Goal: Information Seeking & Learning: Find specific fact

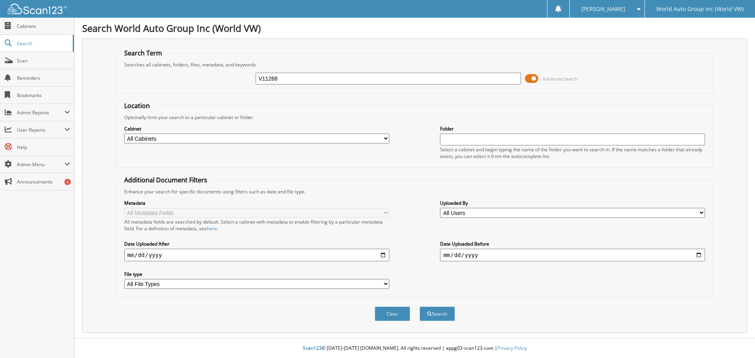
click at [271, 319] on div "Clear Search" at bounding box center [414, 314] width 597 height 32
click at [347, 80] on input "V11268" at bounding box center [387, 79] width 265 height 12
type input "V11448"
click at [536, 79] on span at bounding box center [531, 79] width 13 height 12
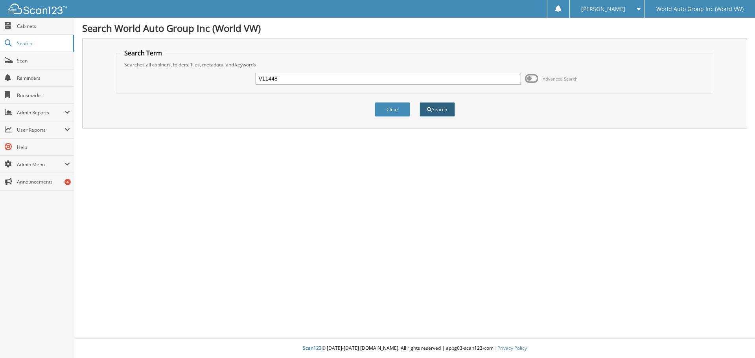
click at [435, 111] on button "Search" at bounding box center [436, 109] width 35 height 15
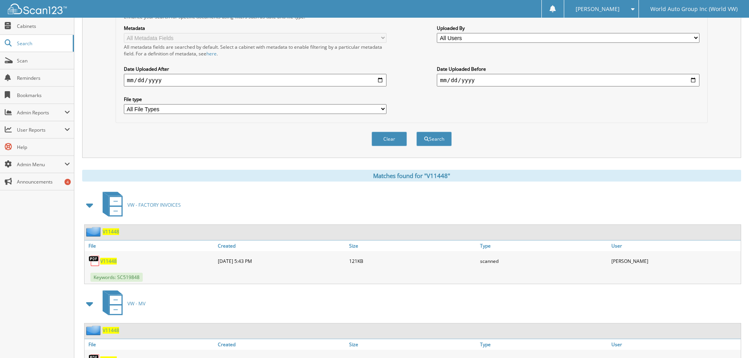
scroll to position [197, 0]
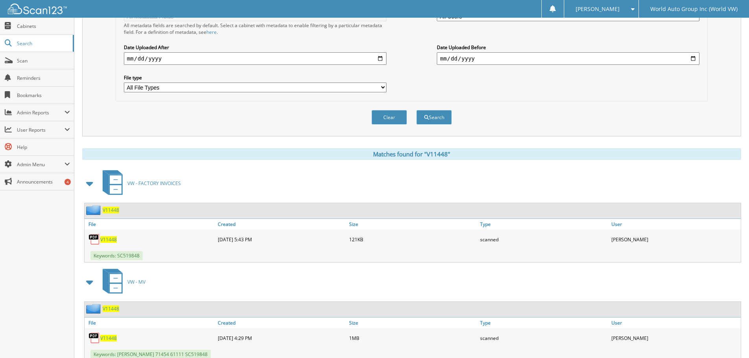
click at [167, 184] on span "VW - FACTORY INVOICES" at bounding box center [153, 183] width 53 height 7
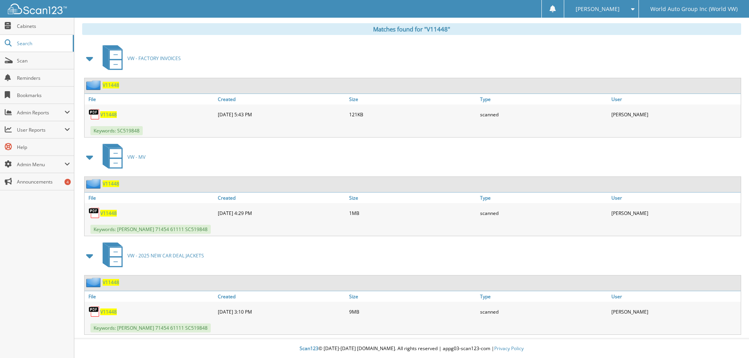
scroll to position [322, 0]
click at [110, 312] on span "V11448" at bounding box center [108, 311] width 17 height 7
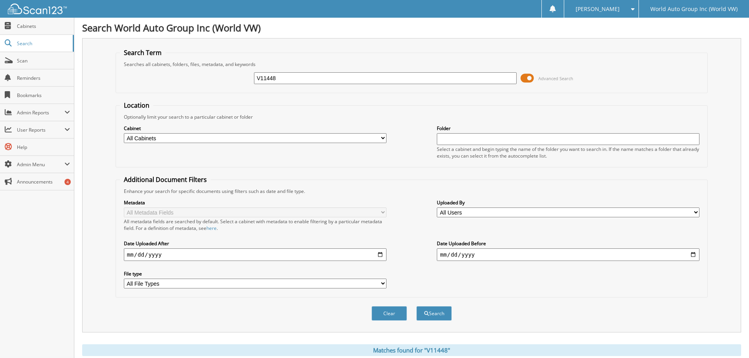
scroll to position [0, 0]
click at [351, 78] on input "V11448" at bounding box center [385, 79] width 263 height 12
type input "V"
type input "V11517"
click at [445, 314] on button "Search" at bounding box center [433, 314] width 35 height 15
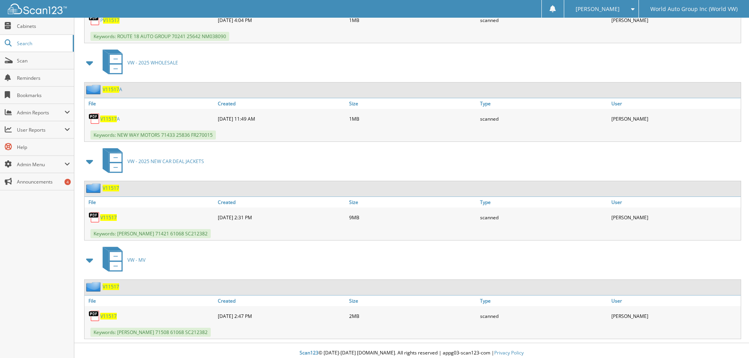
scroll to position [618, 0]
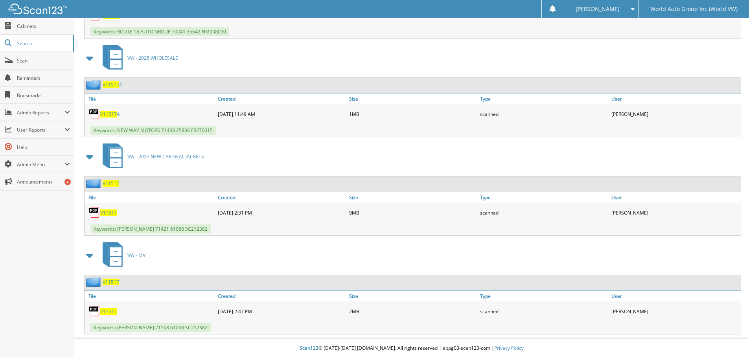
click at [109, 213] on span "V11517" at bounding box center [108, 212] width 17 height 7
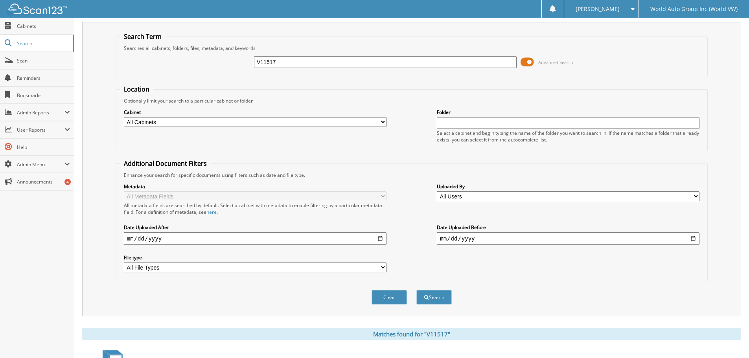
scroll to position [0, 0]
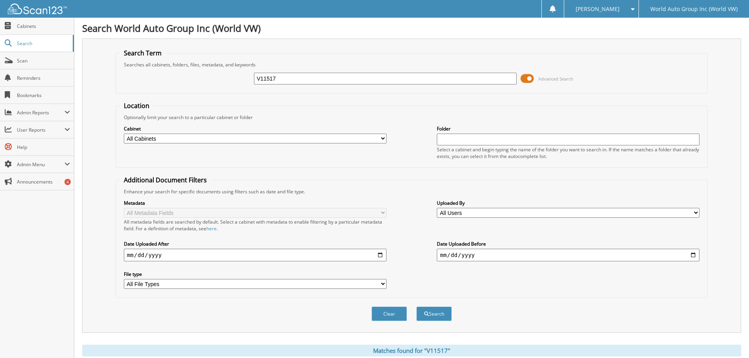
click at [285, 79] on input "V11517" at bounding box center [385, 79] width 263 height 12
type input "V11526"
click at [434, 316] on button "Search" at bounding box center [433, 314] width 35 height 15
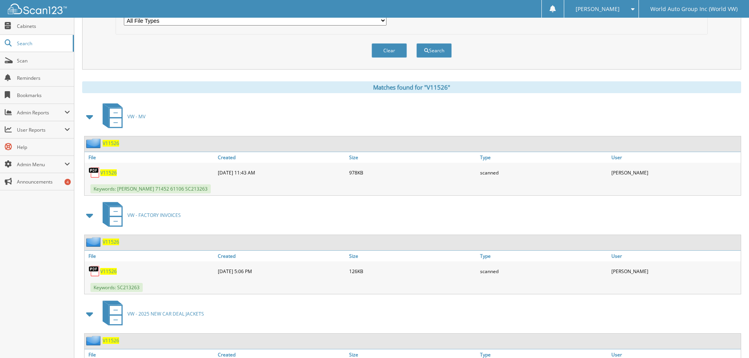
scroll to position [322, 0]
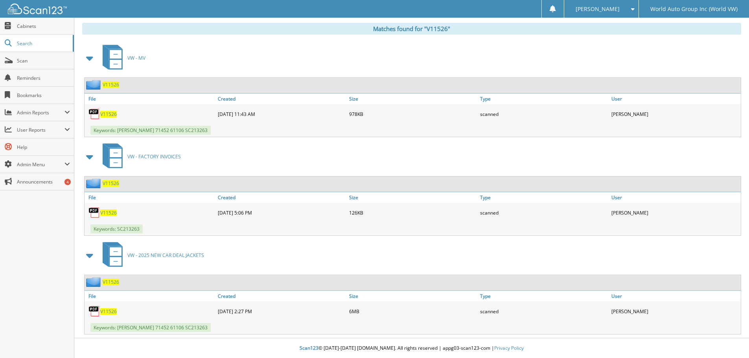
click at [111, 312] on span "V11526" at bounding box center [108, 311] width 17 height 7
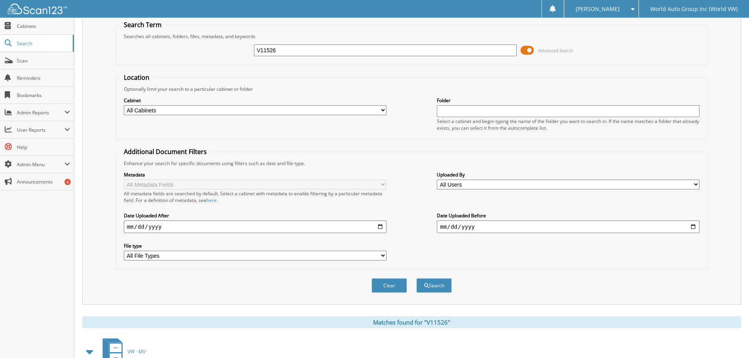
scroll to position [0, 0]
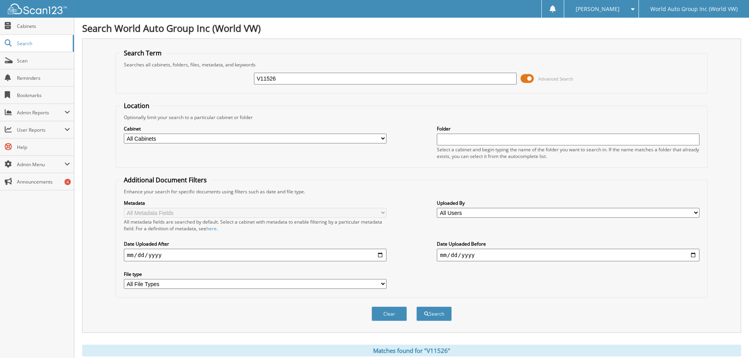
click at [307, 81] on input "V11526" at bounding box center [385, 79] width 263 height 12
type input "V11564"
click at [444, 316] on button "Search" at bounding box center [433, 314] width 35 height 15
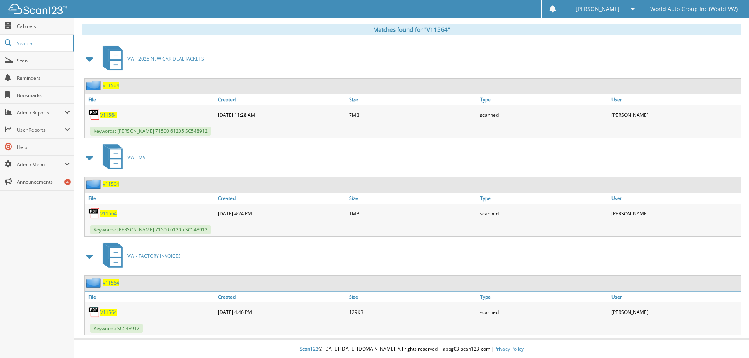
scroll to position [322, 0]
click at [109, 115] on span "V11564" at bounding box center [108, 114] width 17 height 7
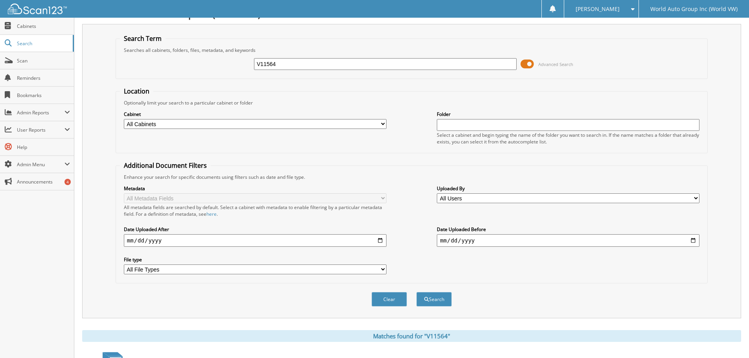
scroll to position [0, 0]
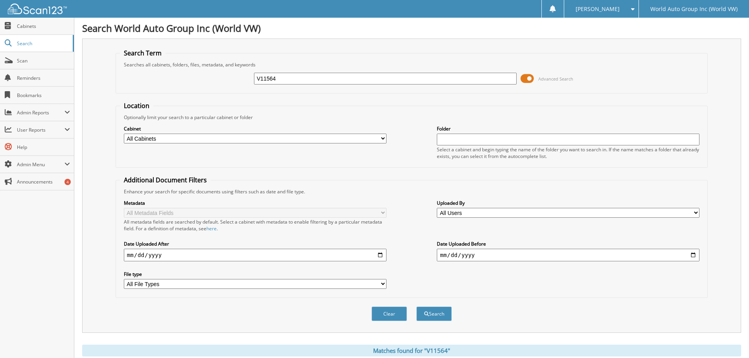
click at [315, 76] on input "V11564" at bounding box center [385, 79] width 263 height 12
type input "V11627"
click at [436, 315] on button "Search" at bounding box center [433, 314] width 35 height 15
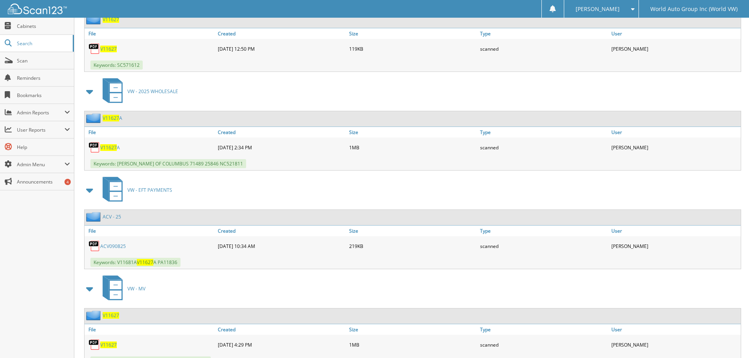
scroll to position [421, 0]
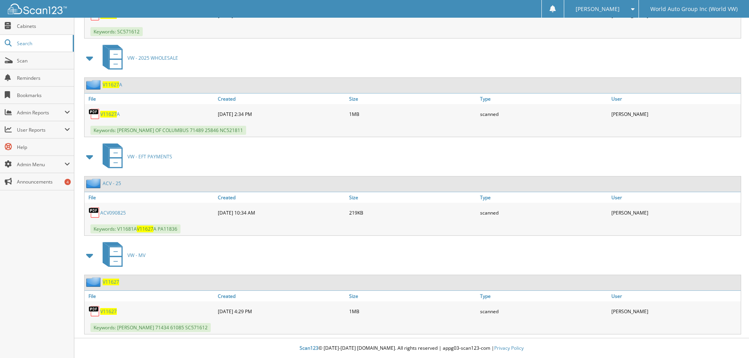
click at [108, 311] on span "V11627" at bounding box center [108, 311] width 17 height 7
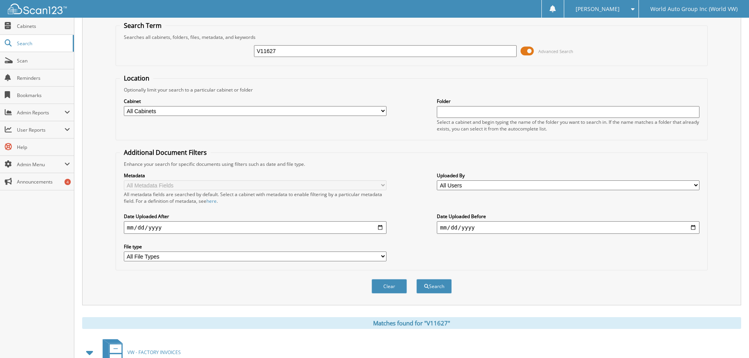
scroll to position [0, 0]
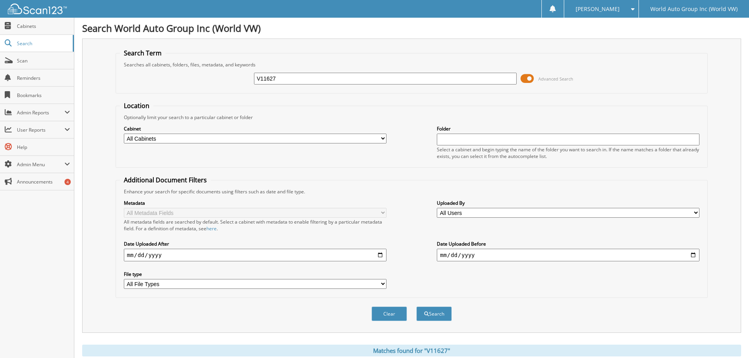
click at [292, 68] on div "Searches all cabinets, folders, files, metadata, and keywords" at bounding box center [411, 64] width 583 height 7
click at [285, 81] on input "V11627" at bounding box center [385, 79] width 263 height 12
type input "V11666"
click at [430, 312] on button "Search" at bounding box center [433, 314] width 35 height 15
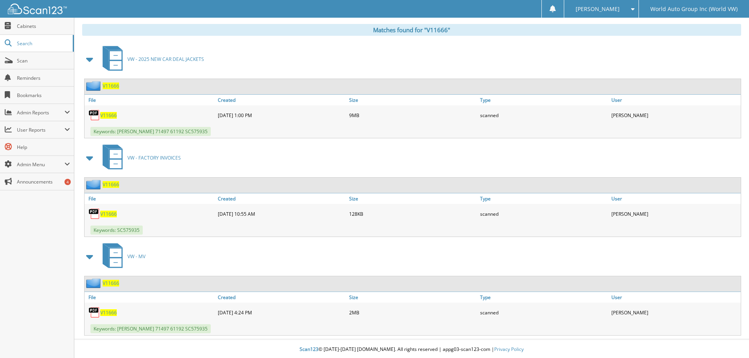
scroll to position [322, 0]
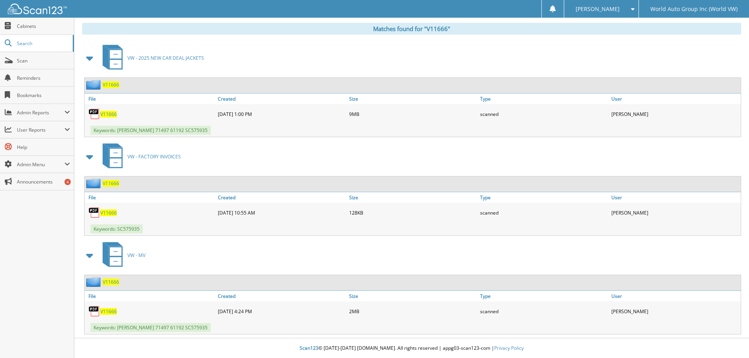
click at [107, 116] on span "V11666" at bounding box center [108, 114] width 17 height 7
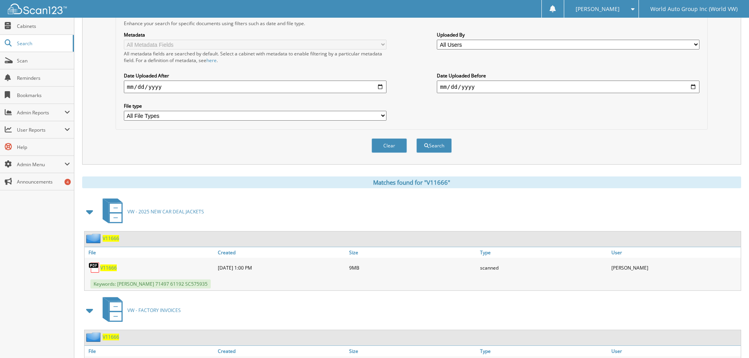
scroll to position [0, 0]
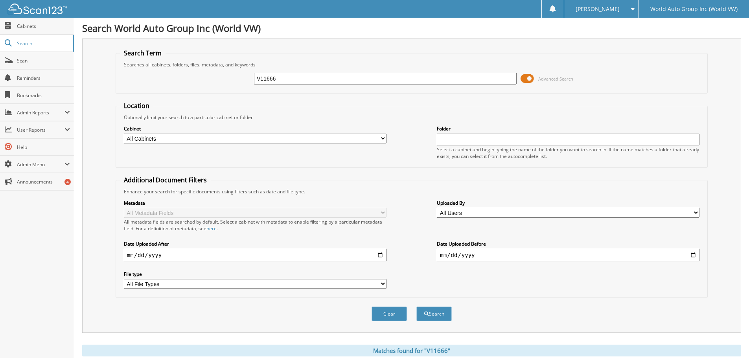
click at [293, 78] on input "V11666" at bounding box center [385, 79] width 263 height 12
type input "V11627"
click at [437, 314] on button "Search" at bounding box center [433, 314] width 35 height 15
click at [316, 77] on input "V11627" at bounding box center [385, 79] width 263 height 12
type input "V"
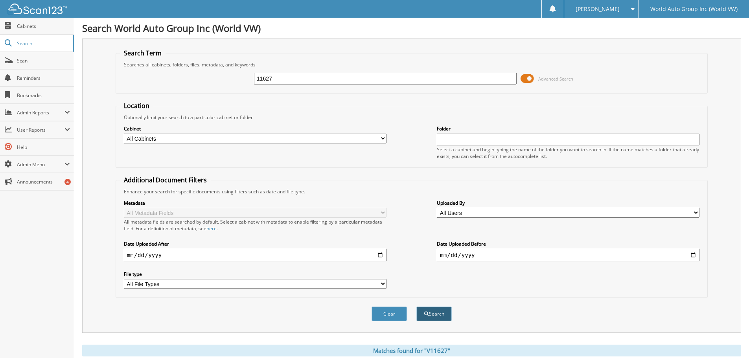
type input "11627"
click at [441, 314] on button "Search" at bounding box center [433, 314] width 35 height 15
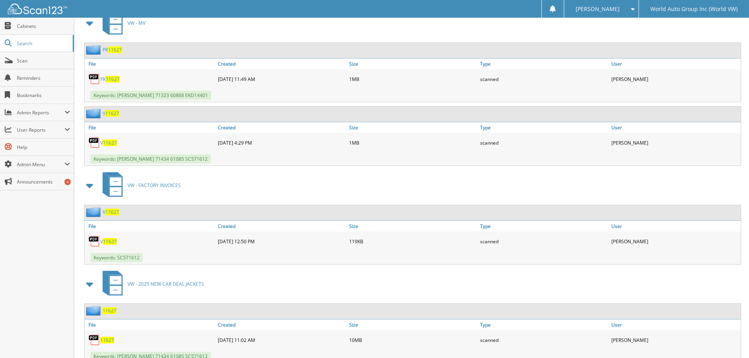
scroll to position [825, 0]
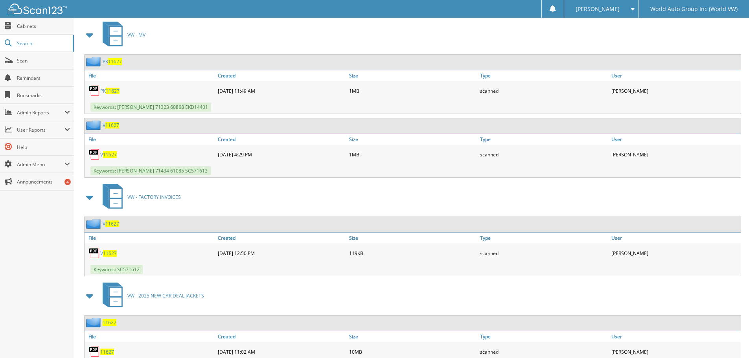
click at [112, 158] on span "11627" at bounding box center [110, 154] width 14 height 7
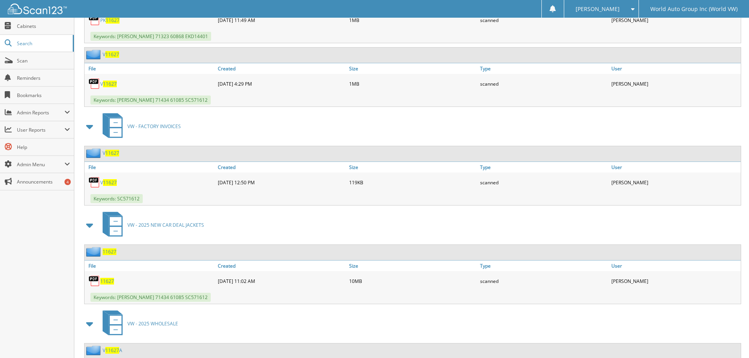
scroll to position [904, 0]
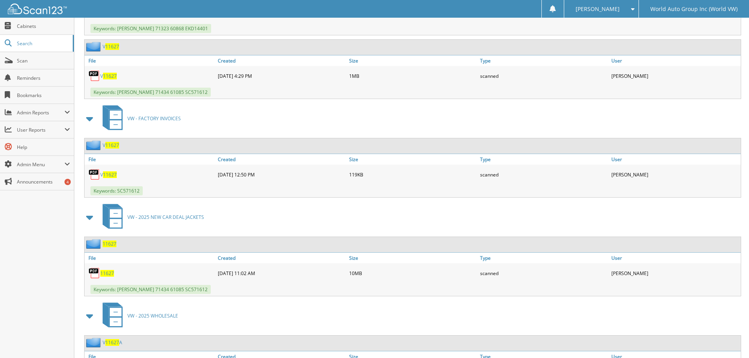
click at [111, 277] on span "11627" at bounding box center [107, 273] width 14 height 7
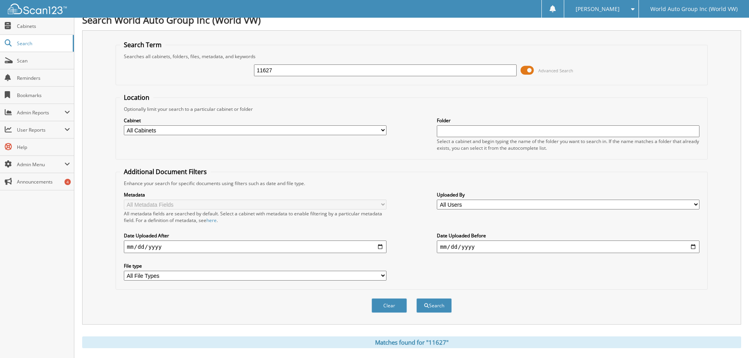
scroll to position [0, 0]
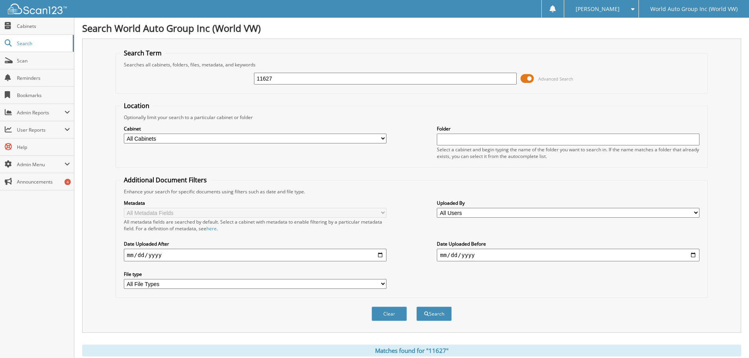
click at [300, 79] on input "11627" at bounding box center [385, 79] width 263 height 12
type input "1"
type input "V11686"
click at [434, 315] on button "Search" at bounding box center [433, 314] width 35 height 15
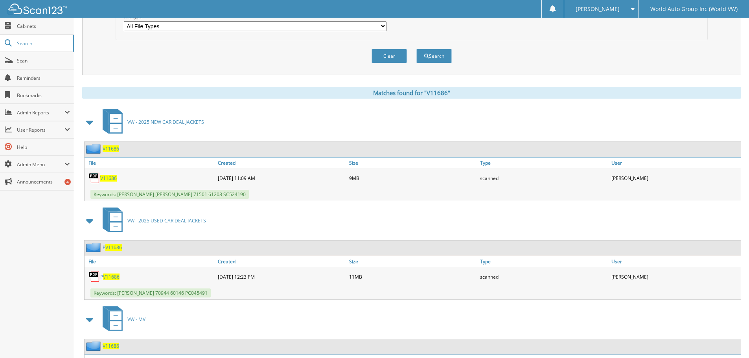
scroll to position [275, 0]
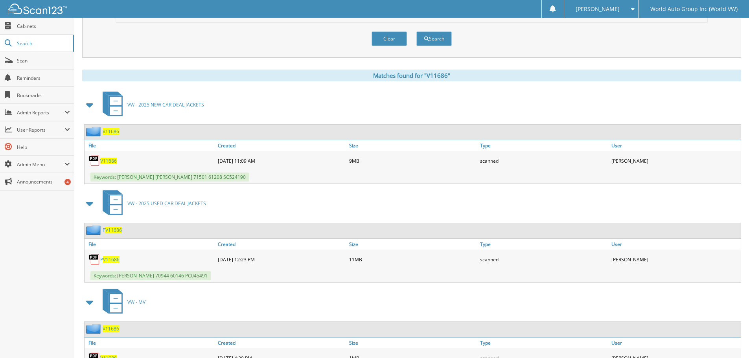
click at [110, 162] on span "V11686" at bounding box center [108, 161] width 17 height 7
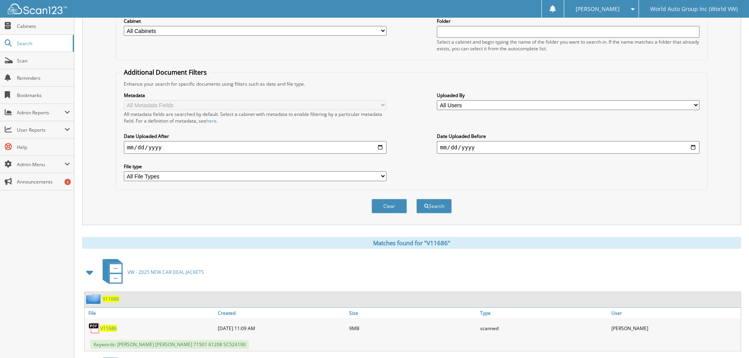
scroll to position [0, 0]
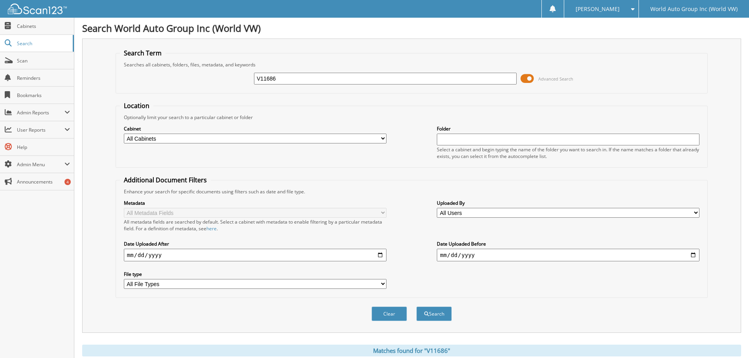
click at [330, 84] on input "V11686" at bounding box center [385, 79] width 263 height 12
type input "V11689"
click at [435, 314] on button "Search" at bounding box center [433, 314] width 35 height 15
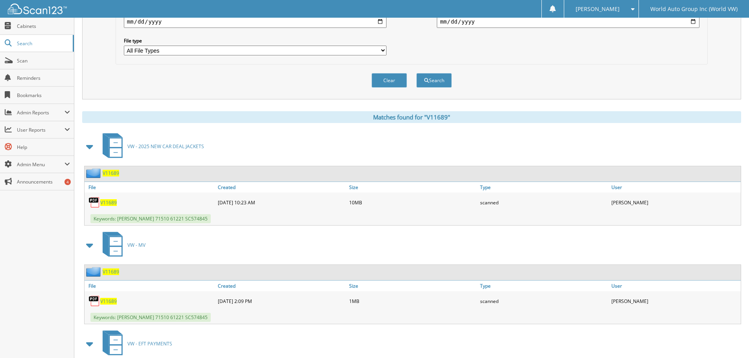
scroll to position [224, 0]
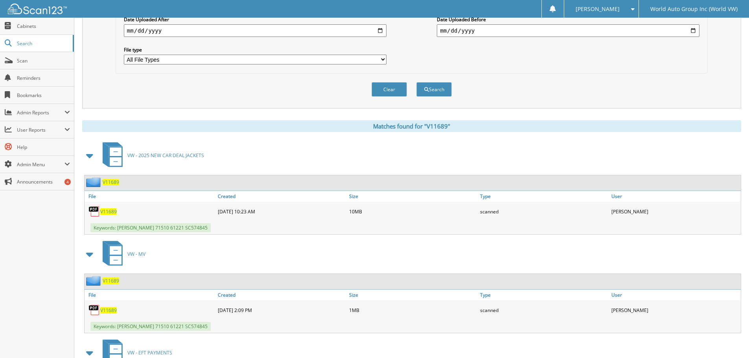
drag, startPoint x: 107, startPoint y: 211, endPoint x: 111, endPoint y: 209, distance: 4.6
click at [107, 211] on span "V11689" at bounding box center [108, 211] width 17 height 7
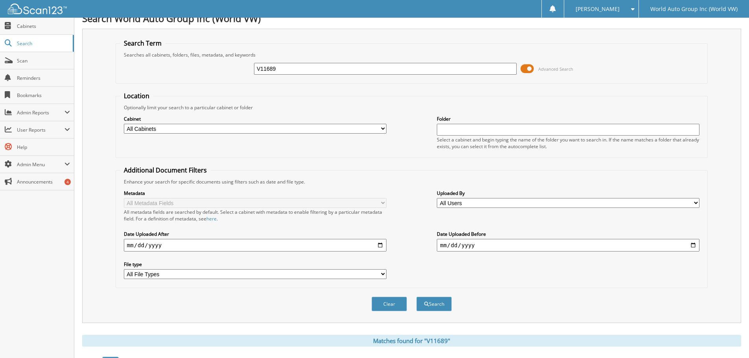
scroll to position [0, 0]
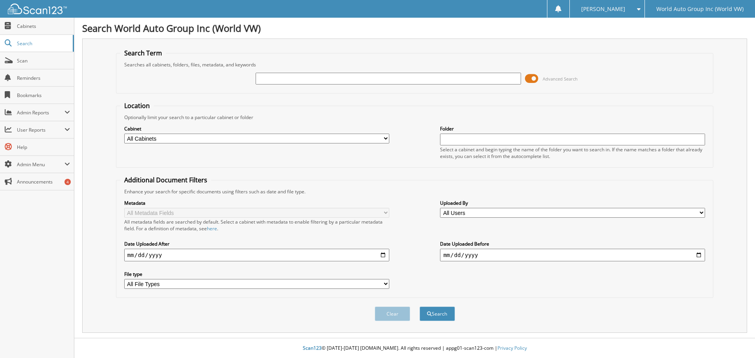
click at [322, 76] on input "text" at bounding box center [387, 79] width 265 height 12
type input "V11691"
click at [533, 74] on span at bounding box center [531, 79] width 13 height 12
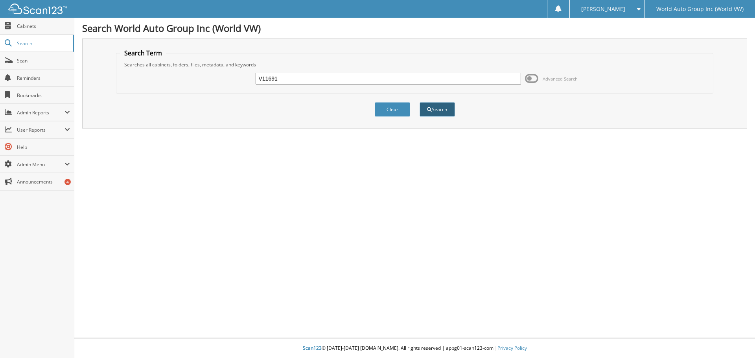
click at [436, 106] on button "Search" at bounding box center [436, 109] width 35 height 15
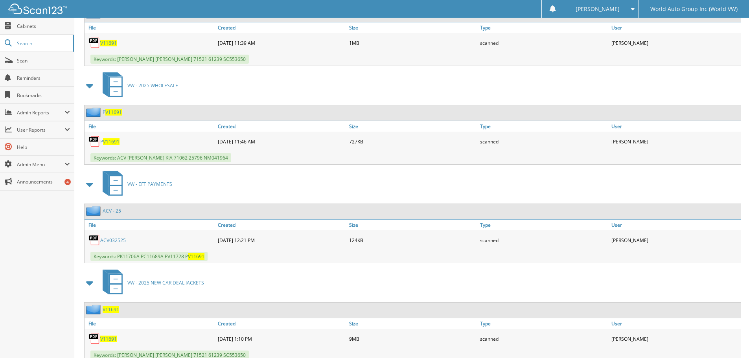
scroll to position [421, 0]
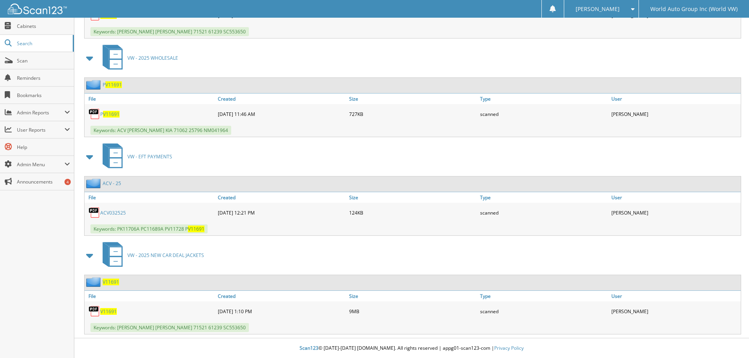
click at [110, 313] on span "V11691" at bounding box center [108, 311] width 17 height 7
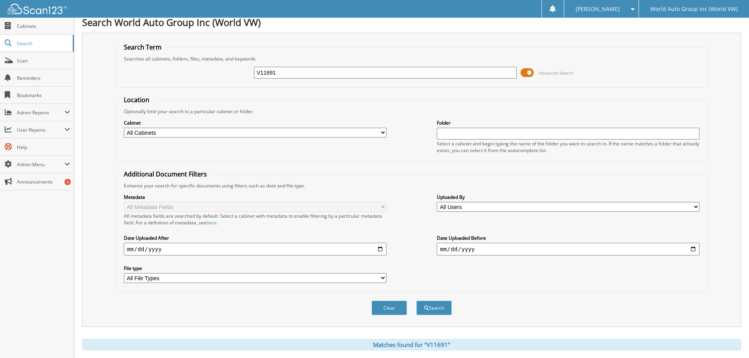
scroll to position [0, 0]
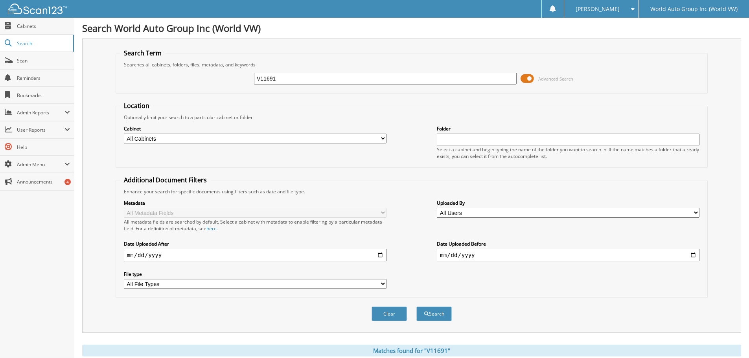
click at [316, 81] on input "V11691" at bounding box center [385, 79] width 263 height 12
type input "V"
type input "V11592"
click at [528, 79] on span at bounding box center [526, 79] width 13 height 12
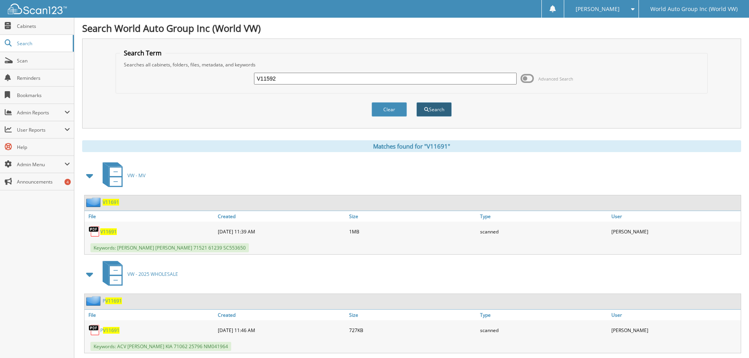
click at [441, 108] on button "Search" at bounding box center [433, 109] width 35 height 15
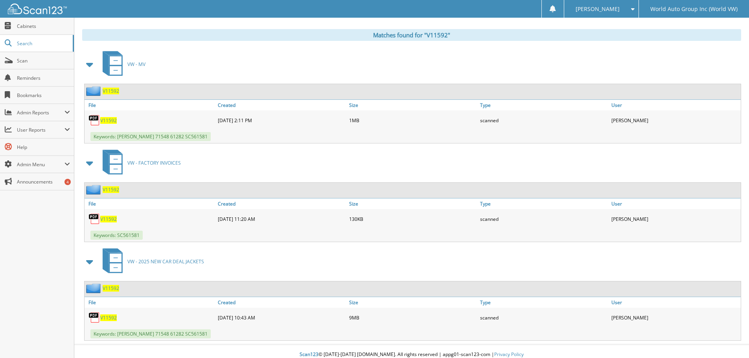
scroll to position [322, 0]
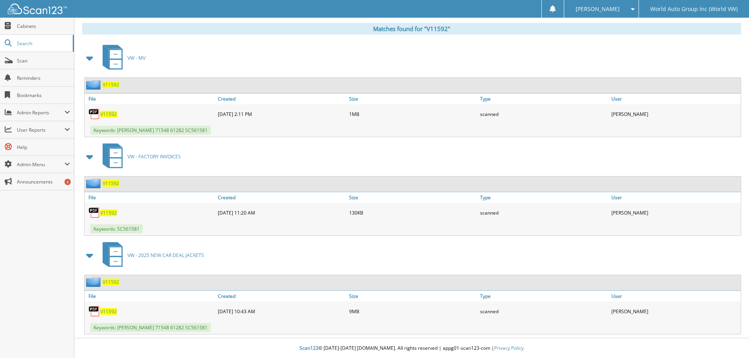
click at [109, 310] on span "V11592" at bounding box center [108, 311] width 17 height 7
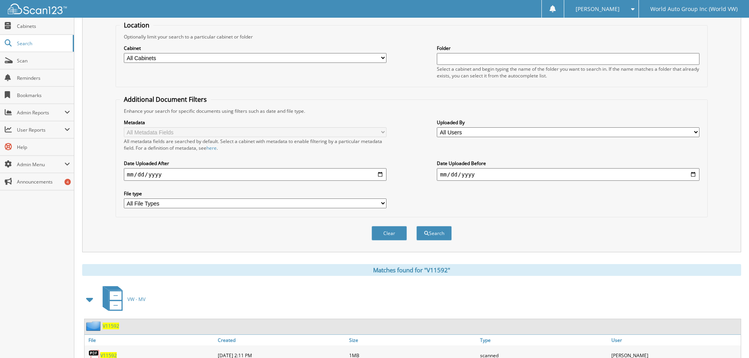
scroll to position [0, 0]
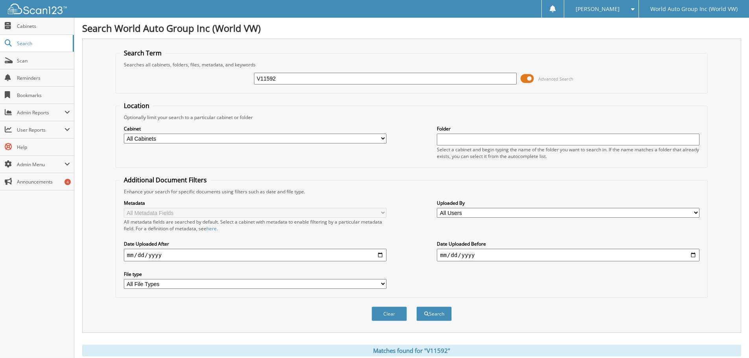
click at [293, 78] on input "V11592" at bounding box center [385, 79] width 263 height 12
type input "V11540"
click at [439, 316] on button "Search" at bounding box center [433, 314] width 35 height 15
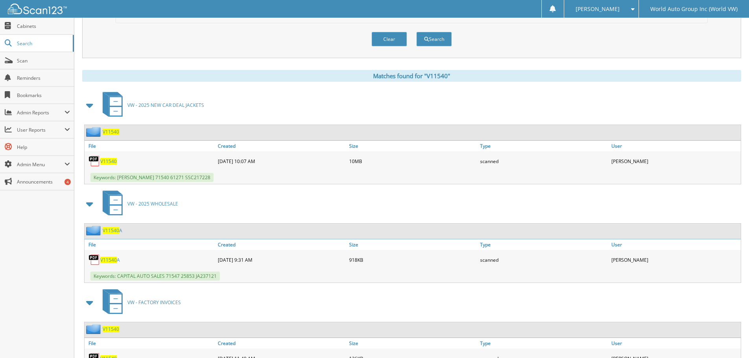
scroll to position [275, 0]
click at [106, 160] on span "V11540" at bounding box center [108, 161] width 17 height 7
